Goal: Download file/media

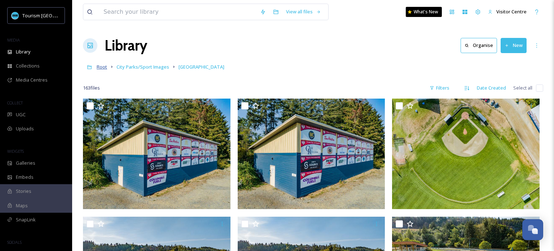
click at [105, 68] on span "Root" at bounding box center [102, 66] width 10 height 6
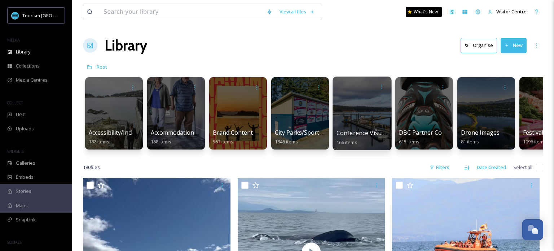
click at [350, 118] on div at bounding box center [362, 113] width 59 height 74
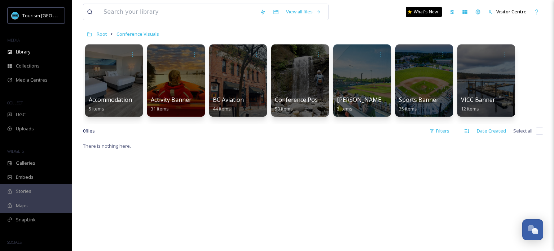
scroll to position [31, 0]
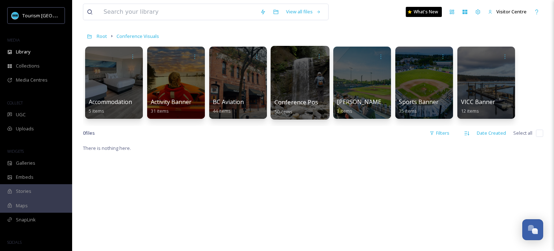
click at [298, 83] on div at bounding box center [300, 83] width 59 height 74
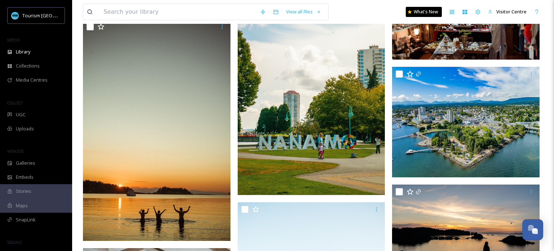
scroll to position [478, 0]
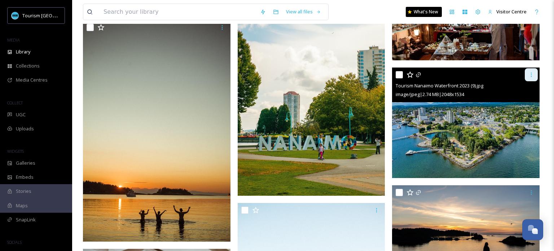
click at [534, 74] on icon at bounding box center [531, 75] width 6 height 6
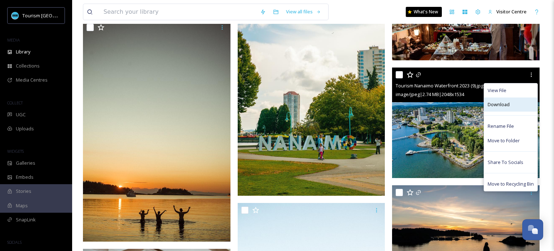
click at [508, 101] on span "Download" at bounding box center [499, 104] width 22 height 7
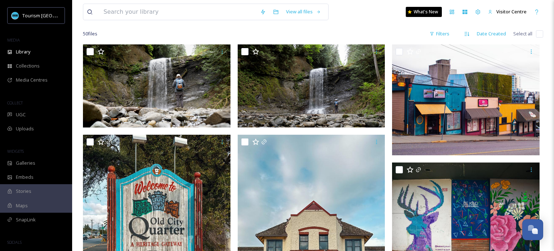
scroll to position [0, 0]
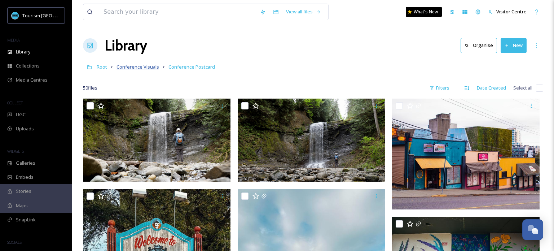
click at [140, 69] on span "Conference Visuals" at bounding box center [138, 66] width 43 height 6
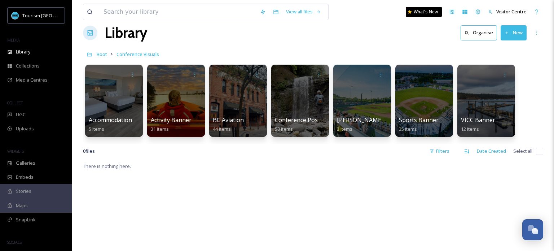
scroll to position [10, 0]
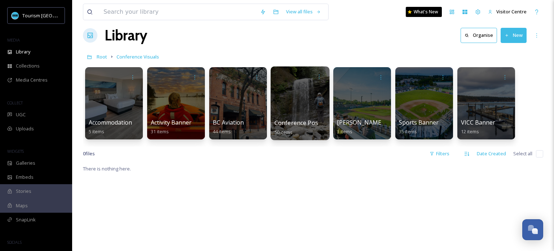
click at [307, 104] on div at bounding box center [300, 103] width 59 height 74
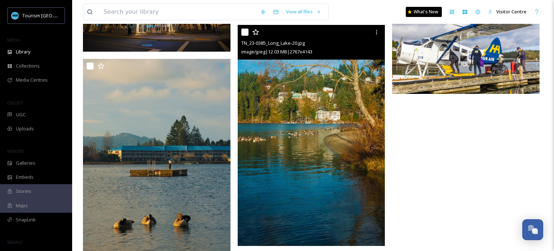
scroll to position [1846, 0]
